Goal: Use online tool/utility: Utilize a website feature to perform a specific function

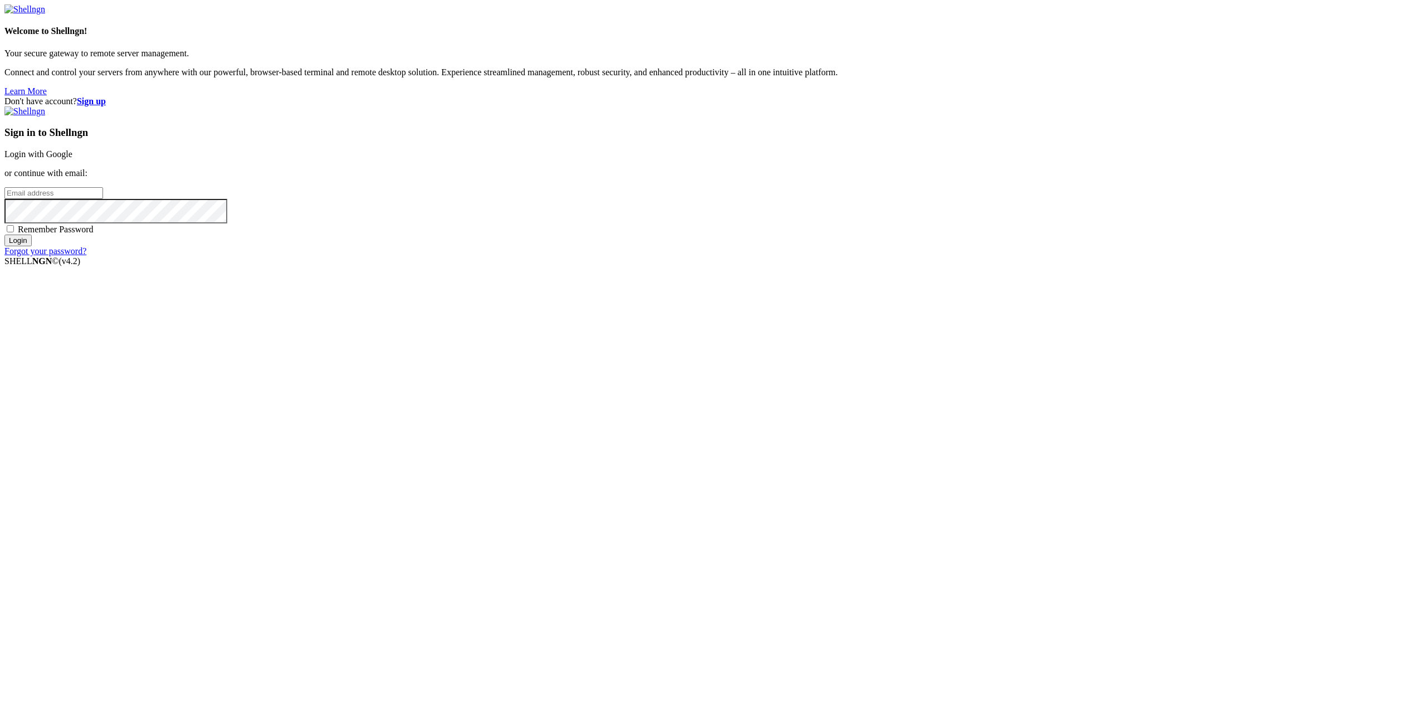
type input "[EMAIL_ADDRESS][DOMAIN_NAME]"
click at [32, 246] on input "Login" at bounding box center [17, 241] width 27 height 12
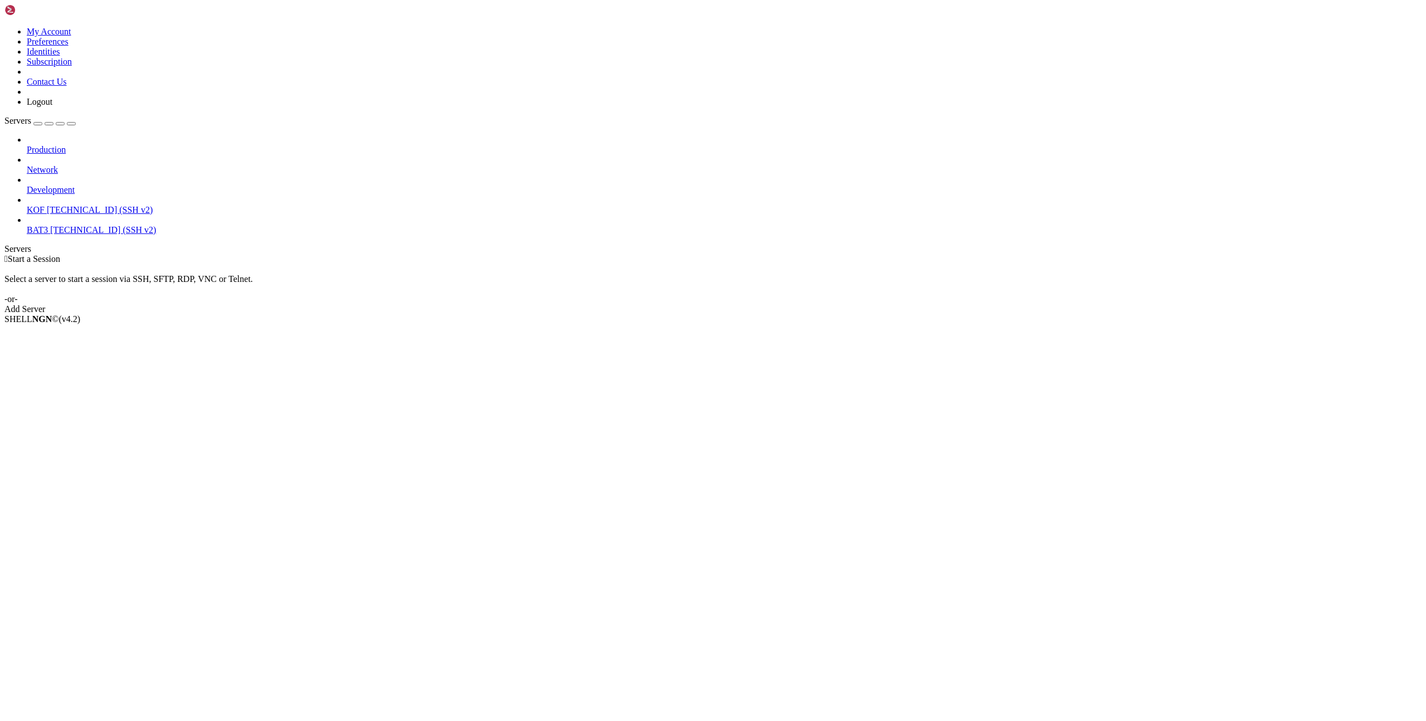
click at [47, 205] on span "[TECHNICAL_ID] (SSH v2)" at bounding box center [100, 209] width 106 height 9
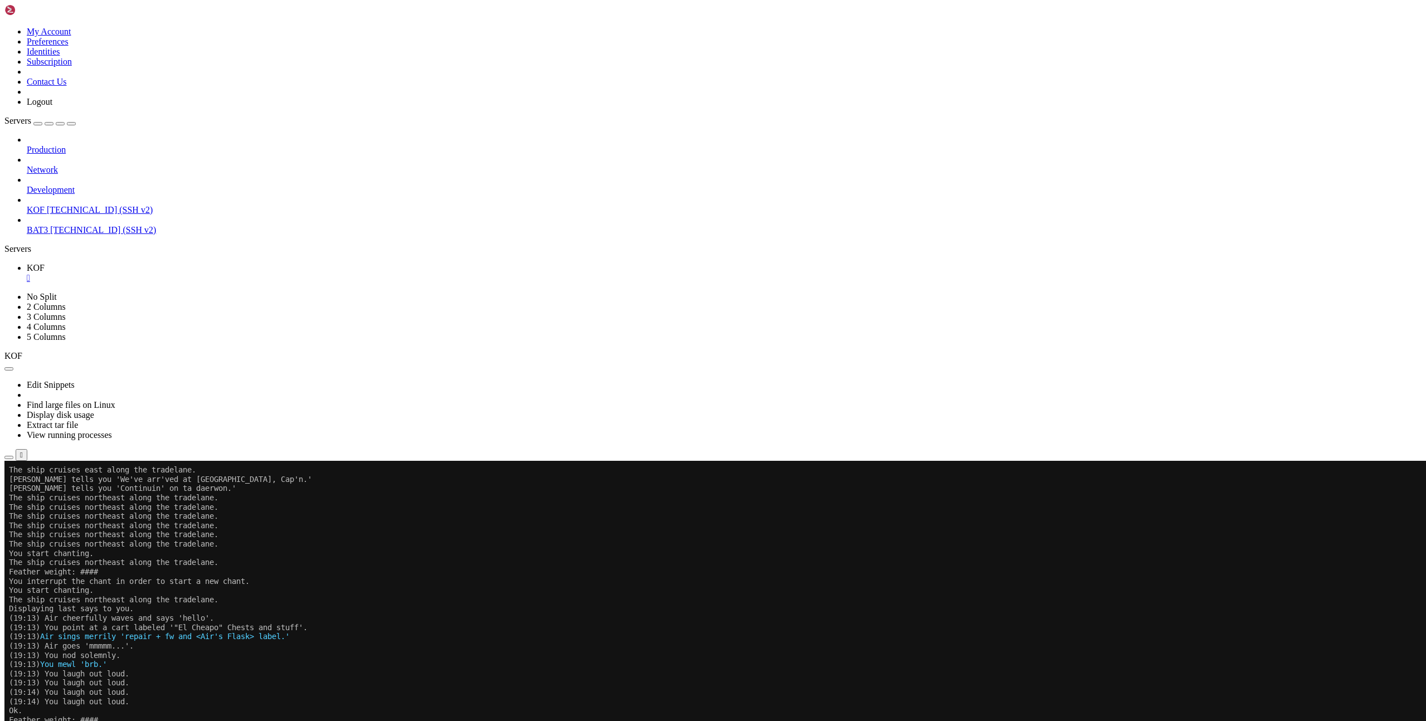
drag, startPoint x: 210, startPoint y: 647, endPoint x: 272, endPoint y: 641, distance: 62.7
click at [272, 641] on x-row "(19:13) Air sings merrily 'repair + fw and <Air's Flask> label.'" at bounding box center [647, 636] width 1276 height 9
drag, startPoint x: 210, startPoint y: 627, endPoint x: 275, endPoint y: 622, distance: 64.8
click at [272, 626] on span "Air sings merrily 'repair + fw and <Air's Flask> label.'" at bounding box center [165, 627] width 250 height 9
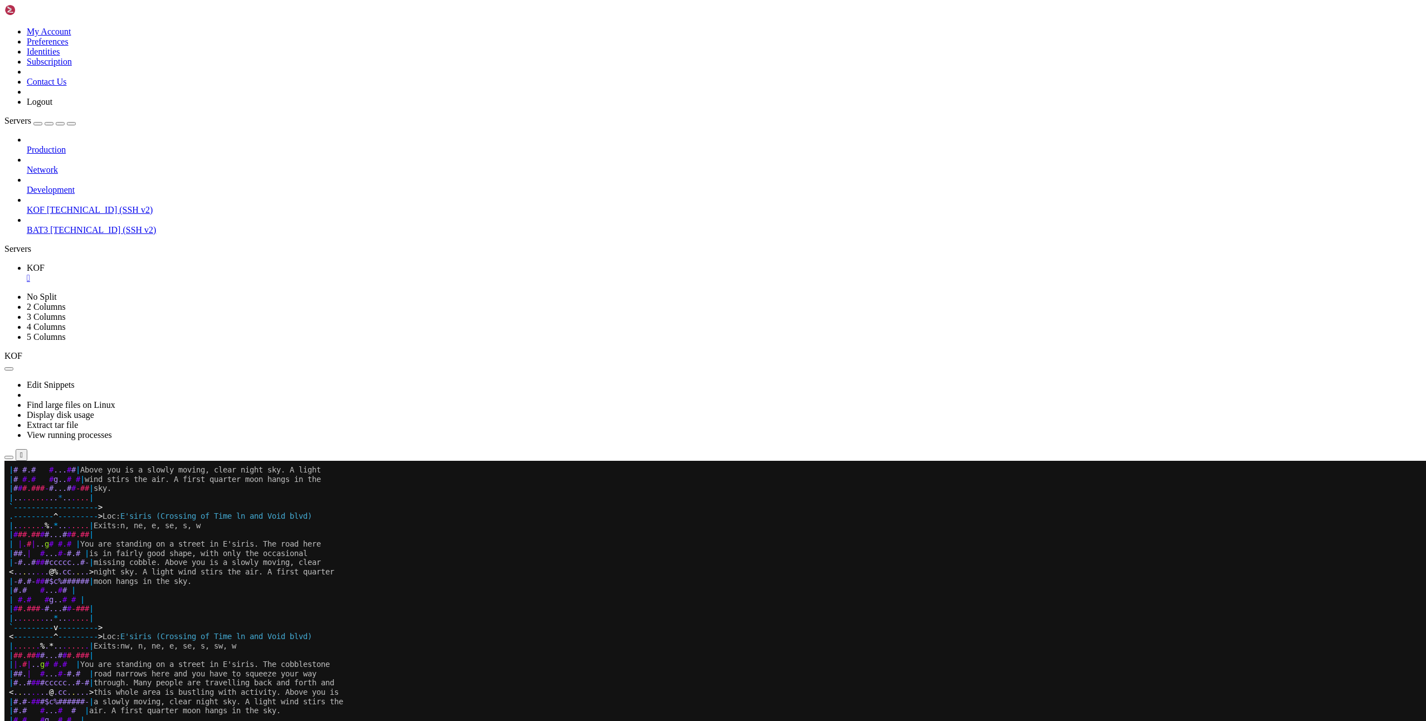
scroll to position [8, 0]
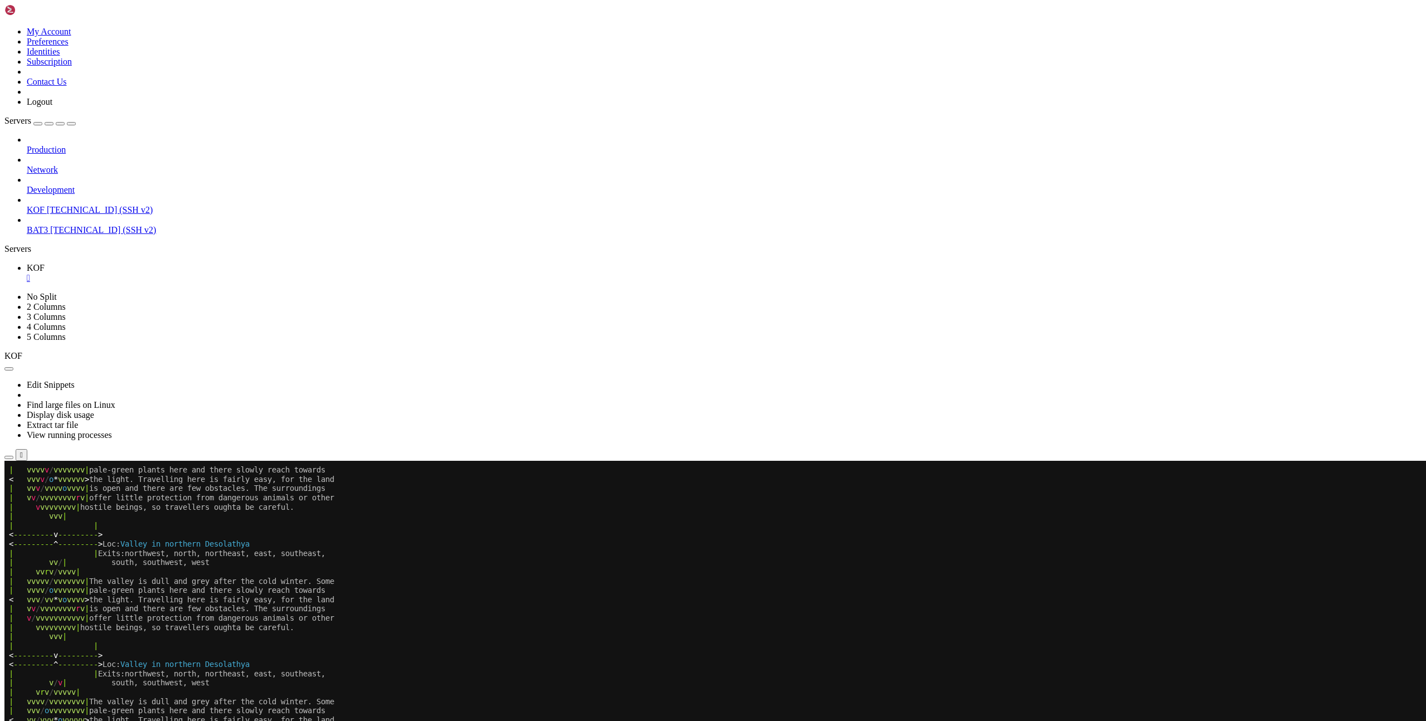
click at [729, 605] on x-row "| v v / vvvvvvvv r v | is open and there are few obstacles. The surroundings" at bounding box center [647, 608] width 1276 height 9
